Goal: Navigation & Orientation: Understand site structure

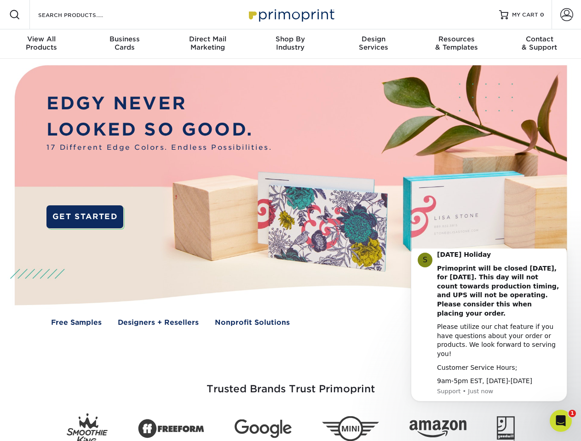
click at [290, 221] on img at bounding box center [290, 202] width 575 height 287
click at [15, 15] on span at bounding box center [14, 14] width 11 height 11
click at [566, 15] on span at bounding box center [566, 14] width 13 height 13
click at [41, 44] on div "View All Products" at bounding box center [41, 43] width 83 height 17
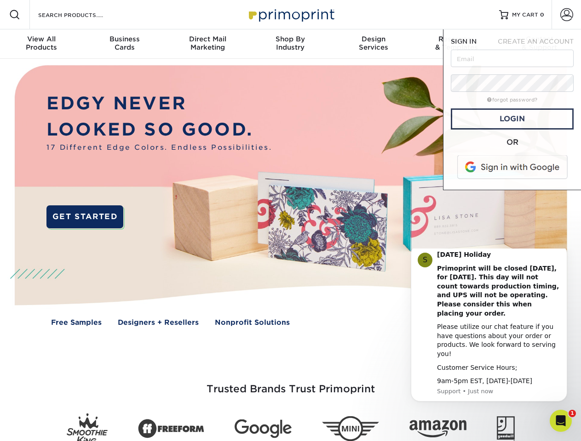
click at [124, 44] on div "Business Cards" at bounding box center [124, 43] width 83 height 17
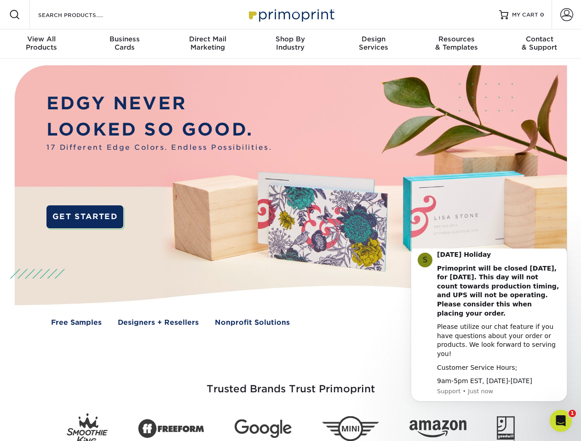
click at [207, 44] on div "Direct Mail Marketing" at bounding box center [207, 43] width 83 height 17
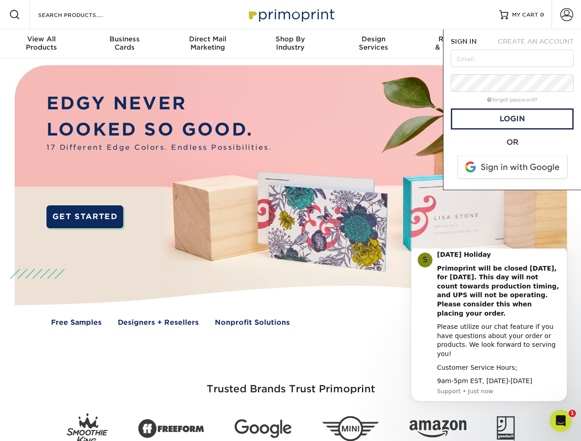
click at [290, 44] on div "Shop By Industry" at bounding box center [290, 43] width 83 height 17
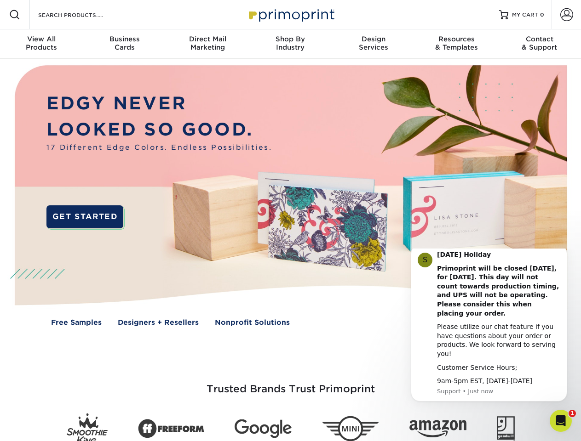
click at [373, 44] on div "Design Services" at bounding box center [373, 43] width 83 height 17
click at [456, 44] on span "SIGN IN" at bounding box center [463, 41] width 26 height 7
click at [539, 44] on div "Contact & Support" at bounding box center [539, 43] width 83 height 17
